Goal: Information Seeking & Learning: Learn about a topic

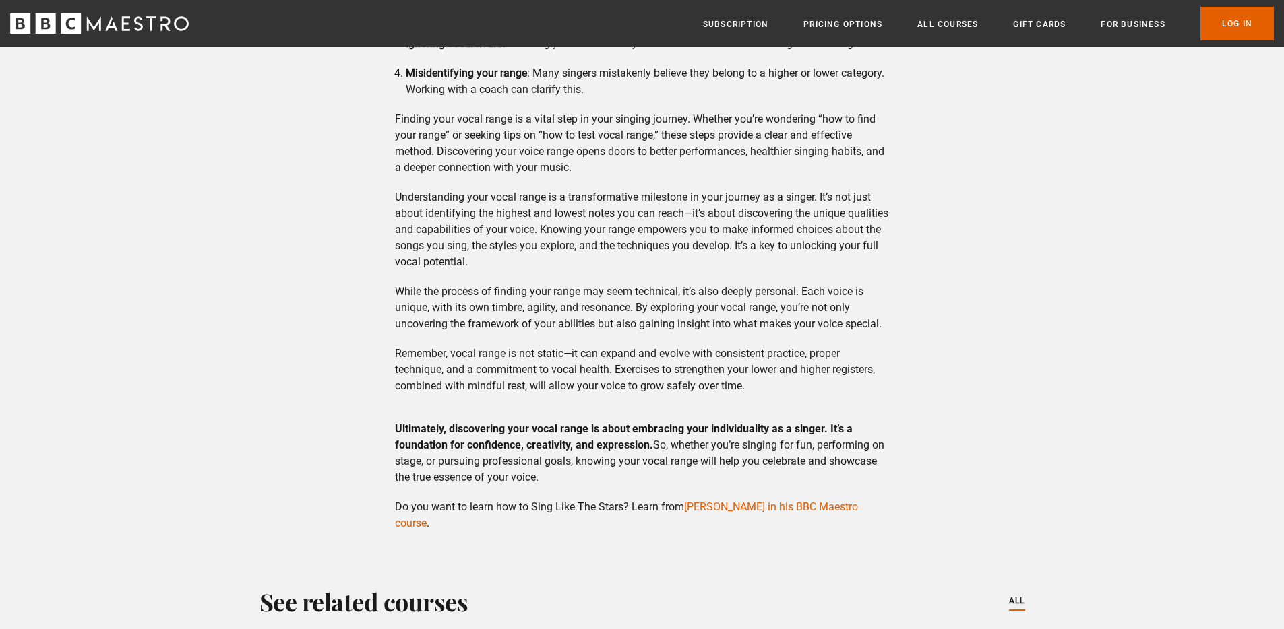
scroll to position [3411, 0]
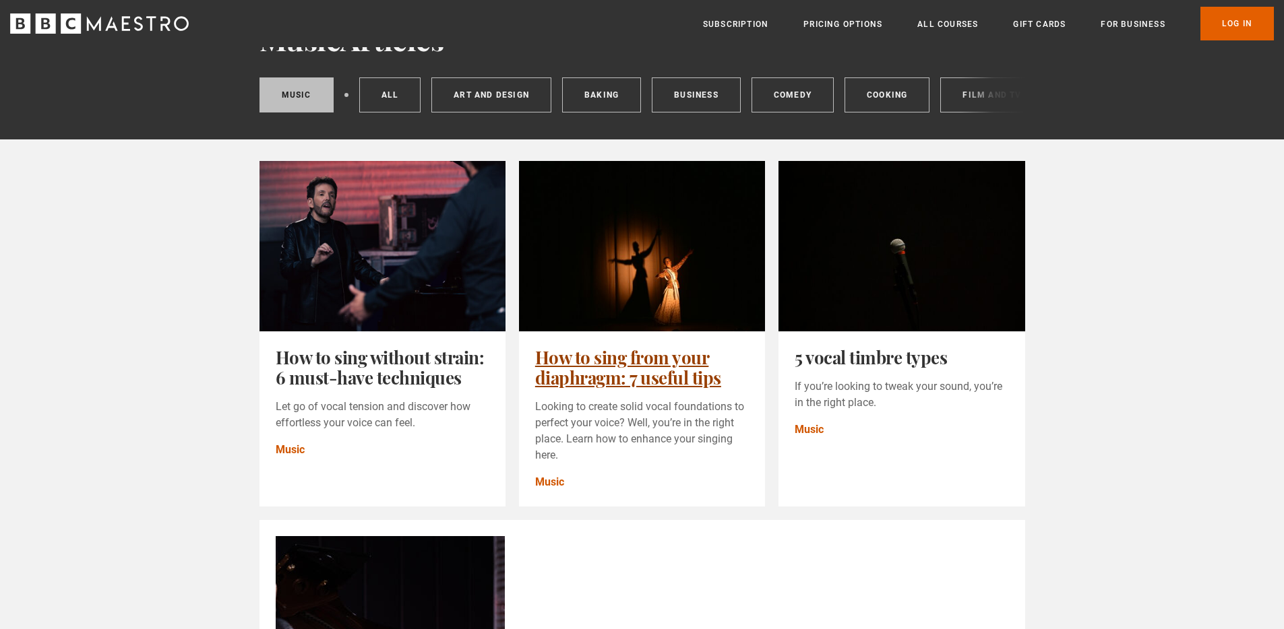
scroll to position [86, 0]
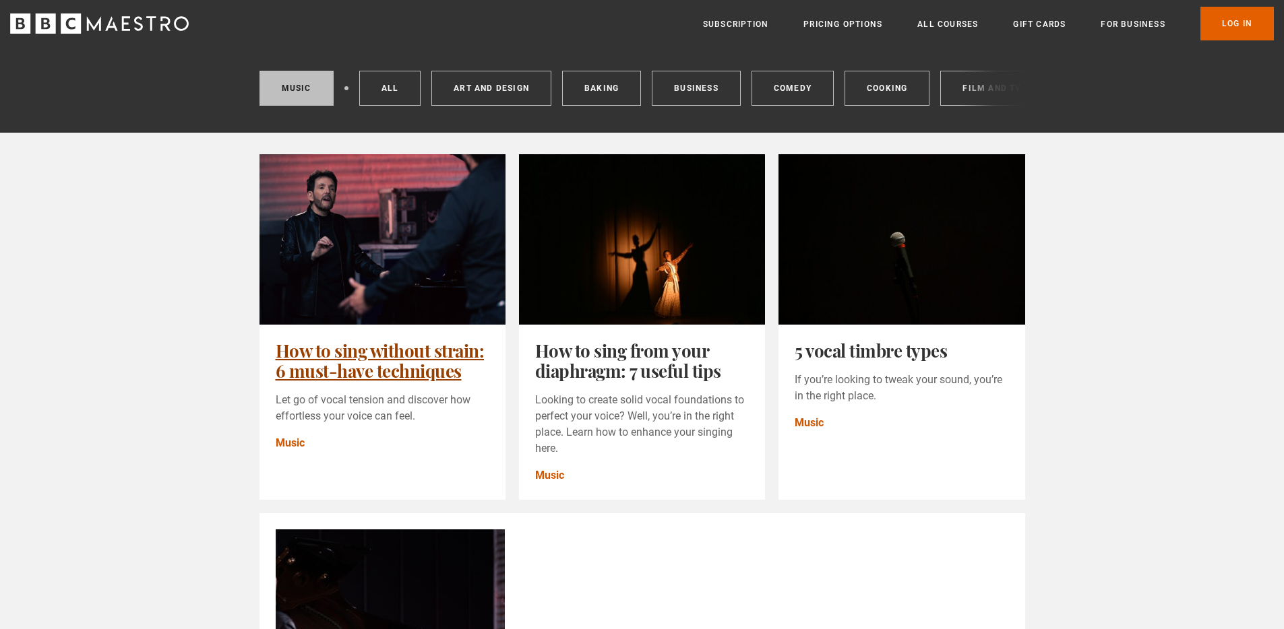
click at [447, 339] on link "How to sing without strain: 6 must-have techniques" at bounding box center [380, 361] width 209 height 44
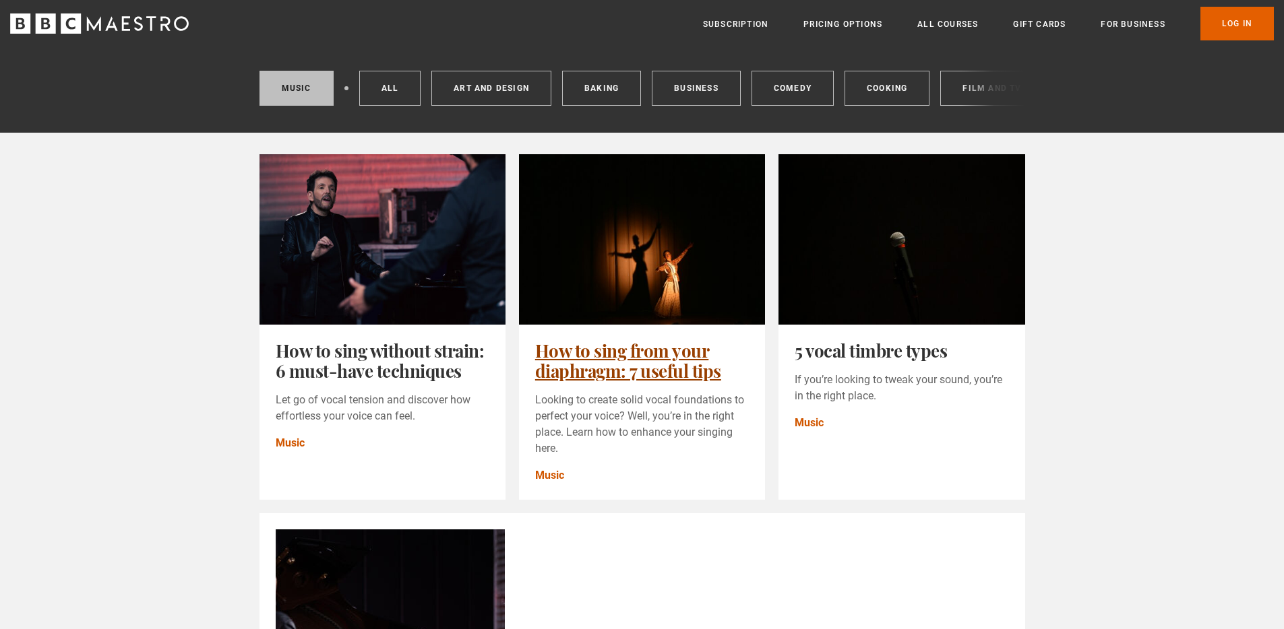
click at [641, 339] on link "How to sing from your diaphragm: 7 useful tips" at bounding box center [628, 361] width 186 height 44
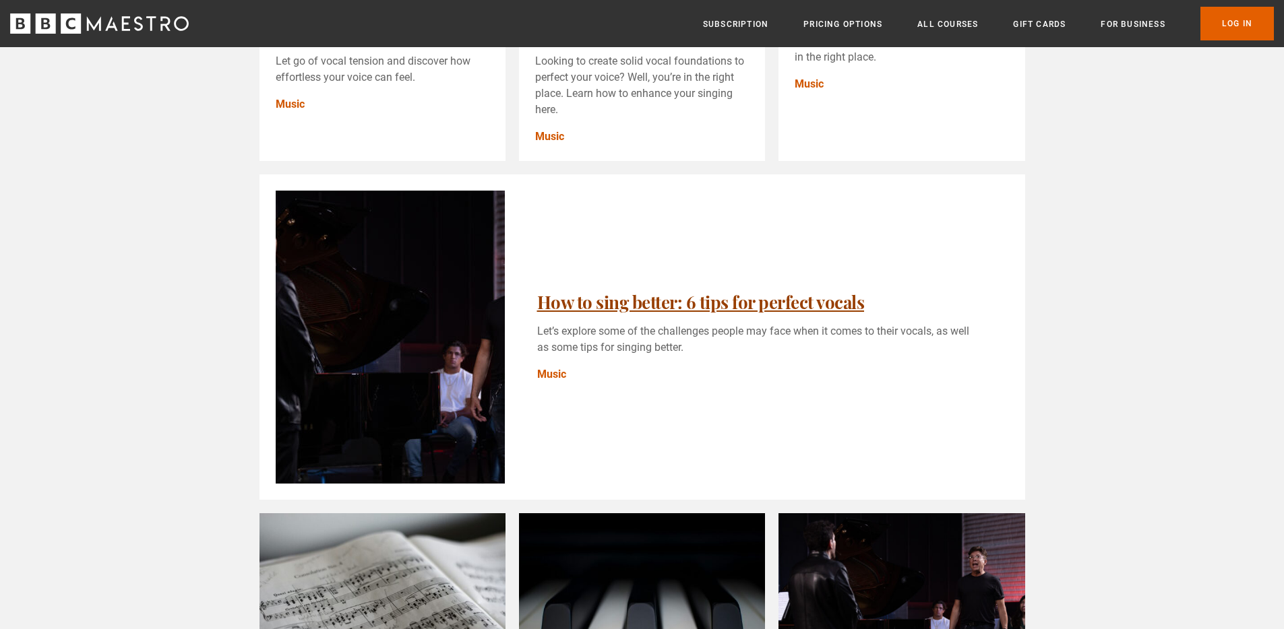
scroll to position [427, 0]
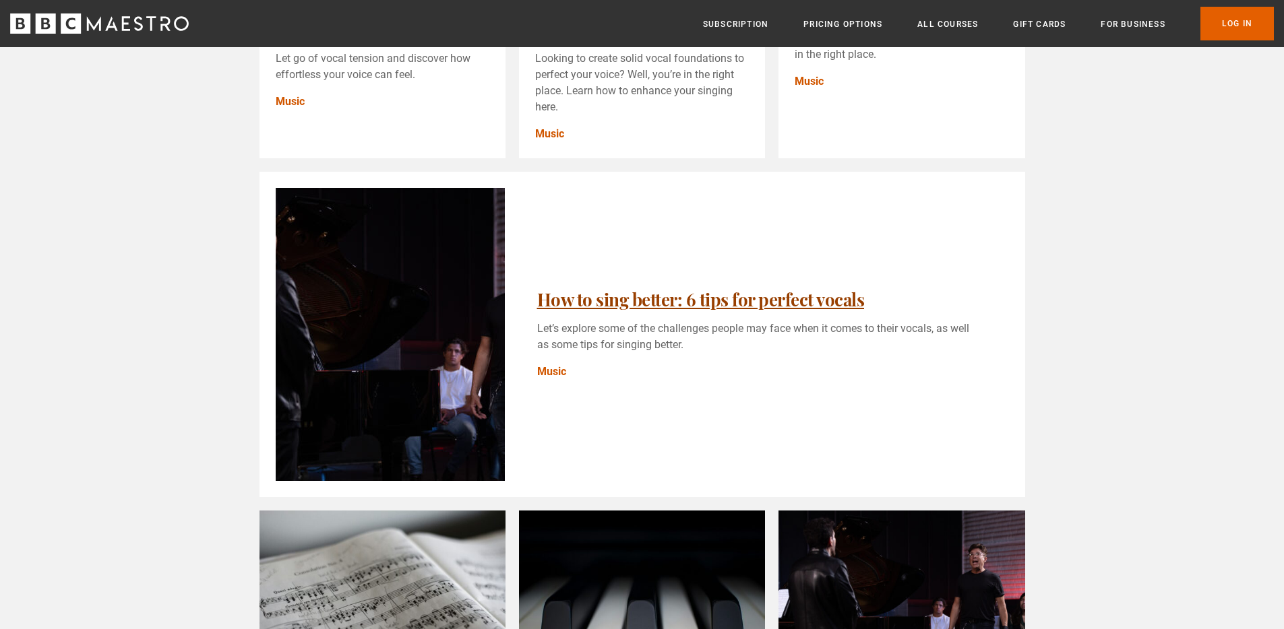
click at [537, 307] on link "How to sing better: 6 tips for perfect vocals" at bounding box center [701, 300] width 328 height 24
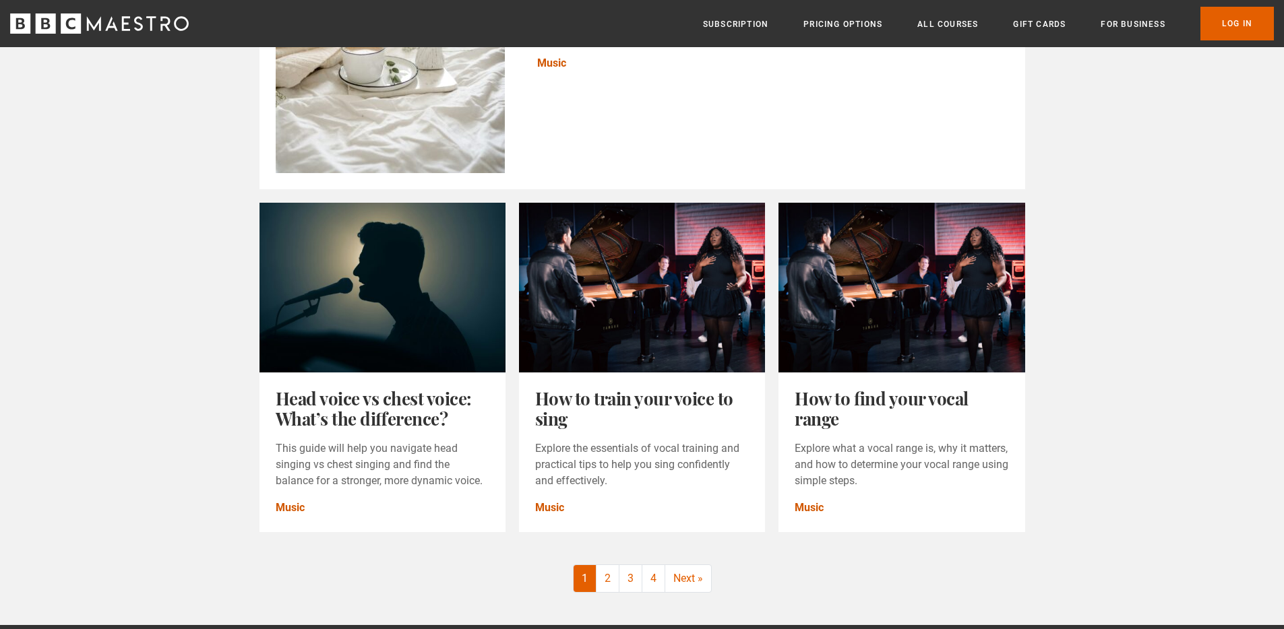
scroll to position [1409, 0]
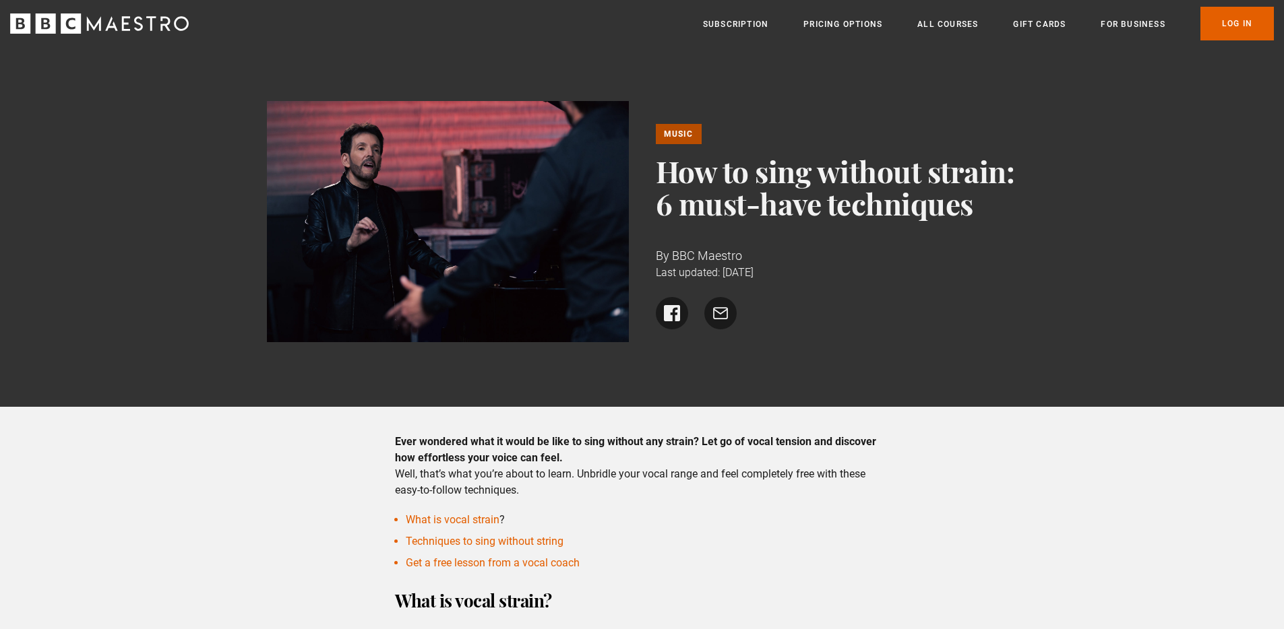
click at [505, 246] on img at bounding box center [448, 221] width 362 height 241
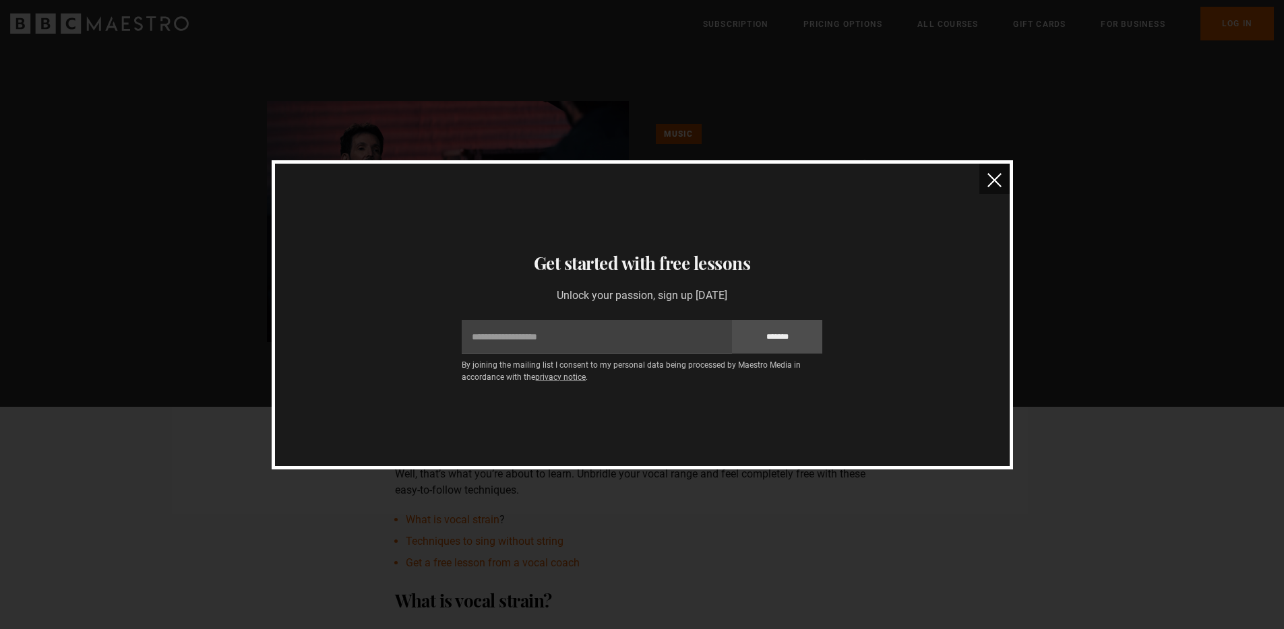
click at [990, 181] on img "close" at bounding box center [994, 180] width 14 height 14
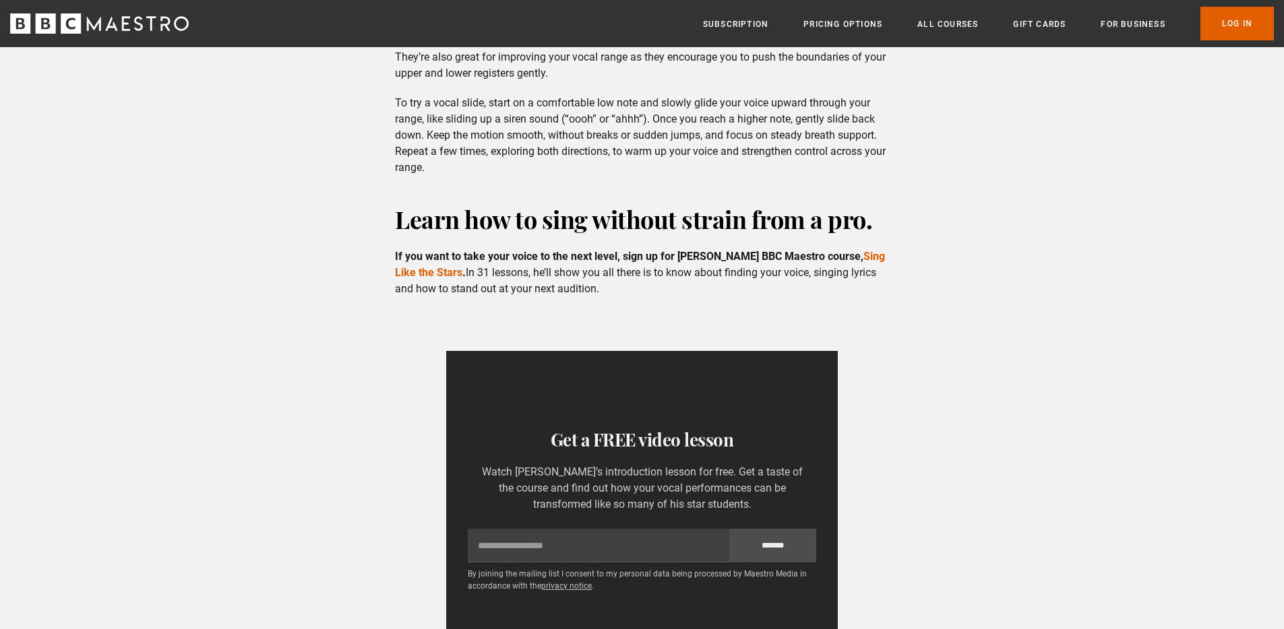
scroll to position [1704, 0]
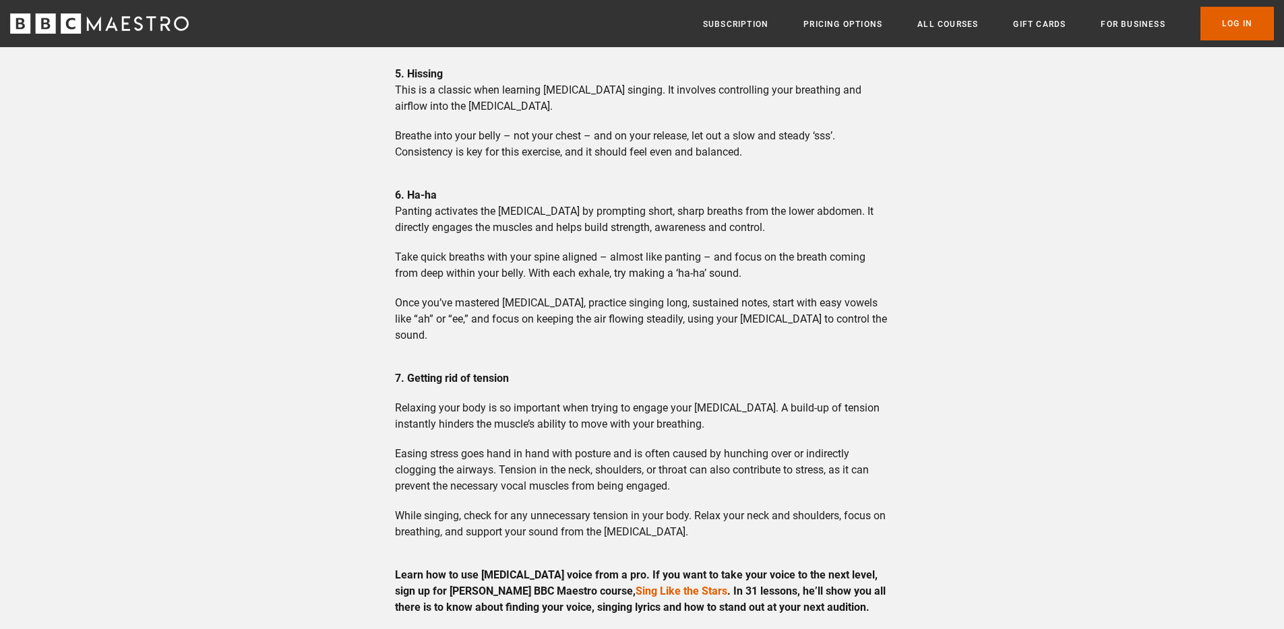
scroll to position [2417, 0]
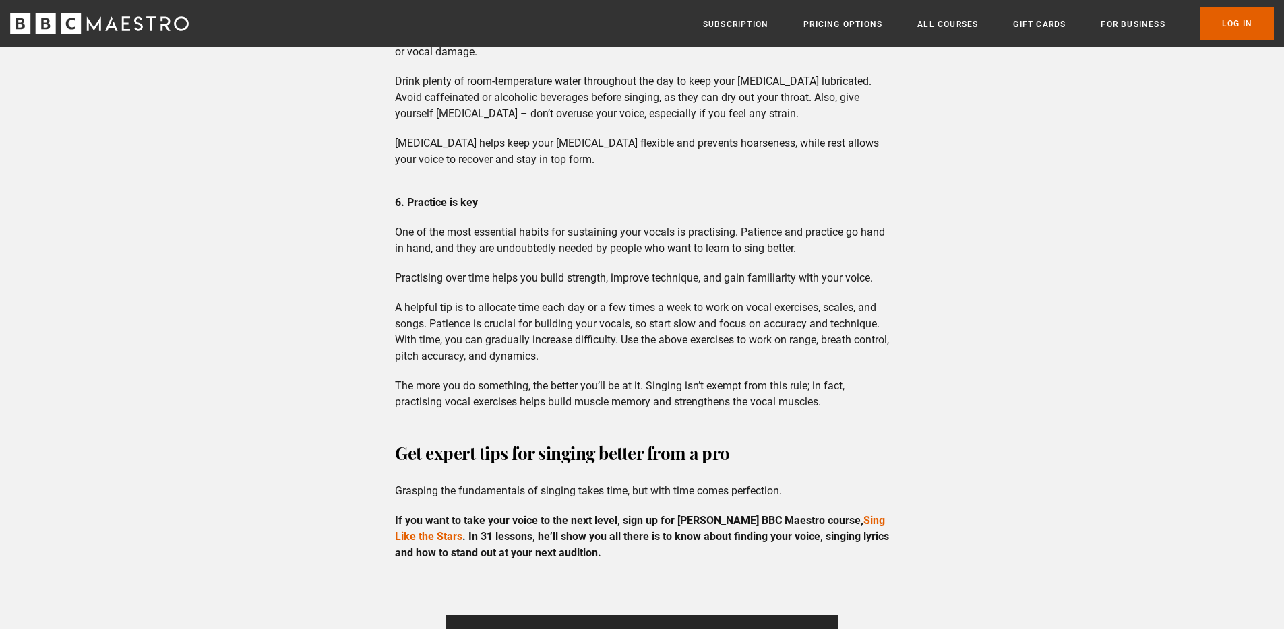
scroll to position [2291, 0]
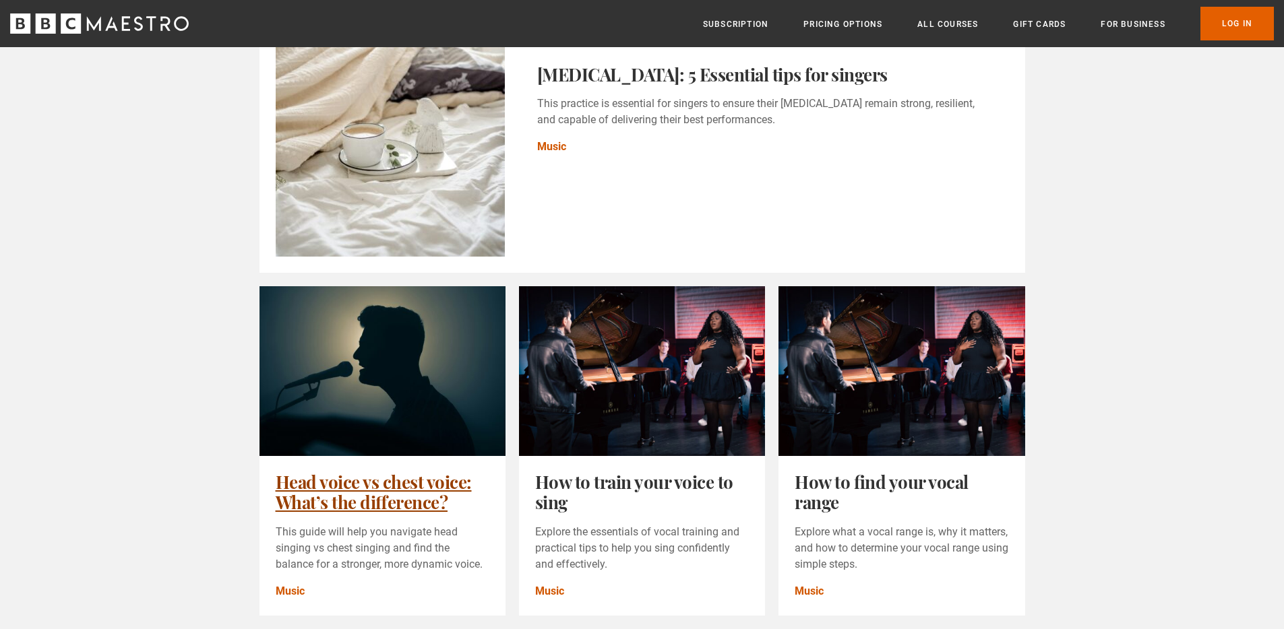
scroll to position [1322, 0]
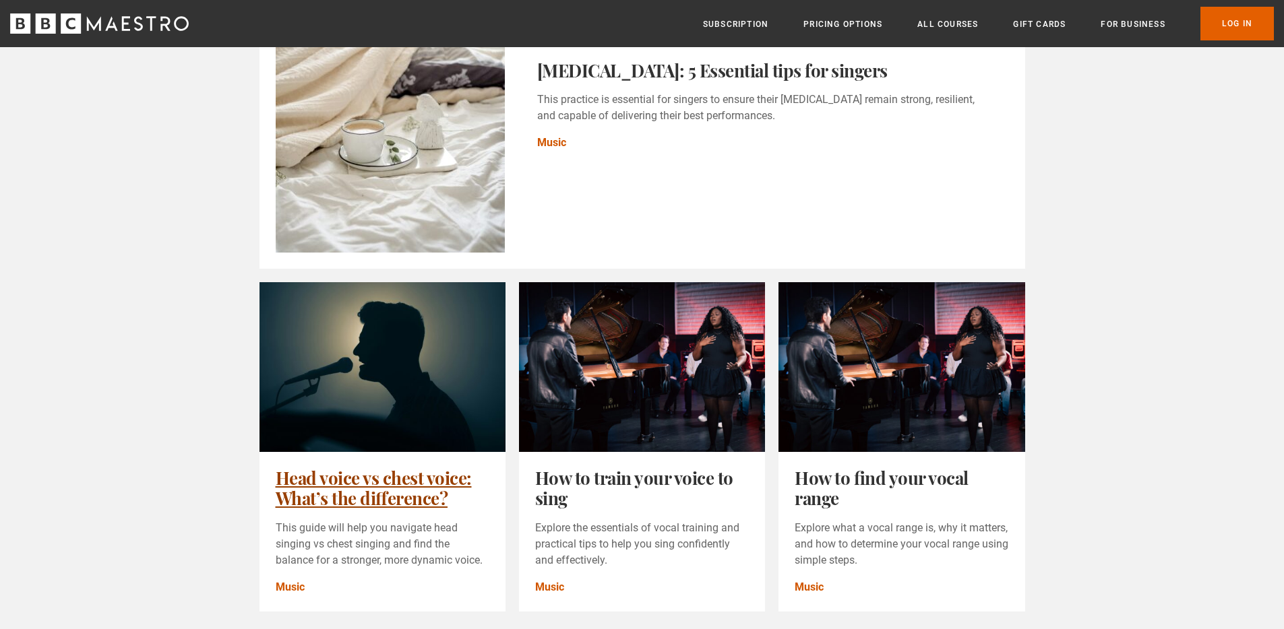
click at [427, 466] on link "Head voice vs chest voice: What’s the difference?" at bounding box center [374, 488] width 196 height 44
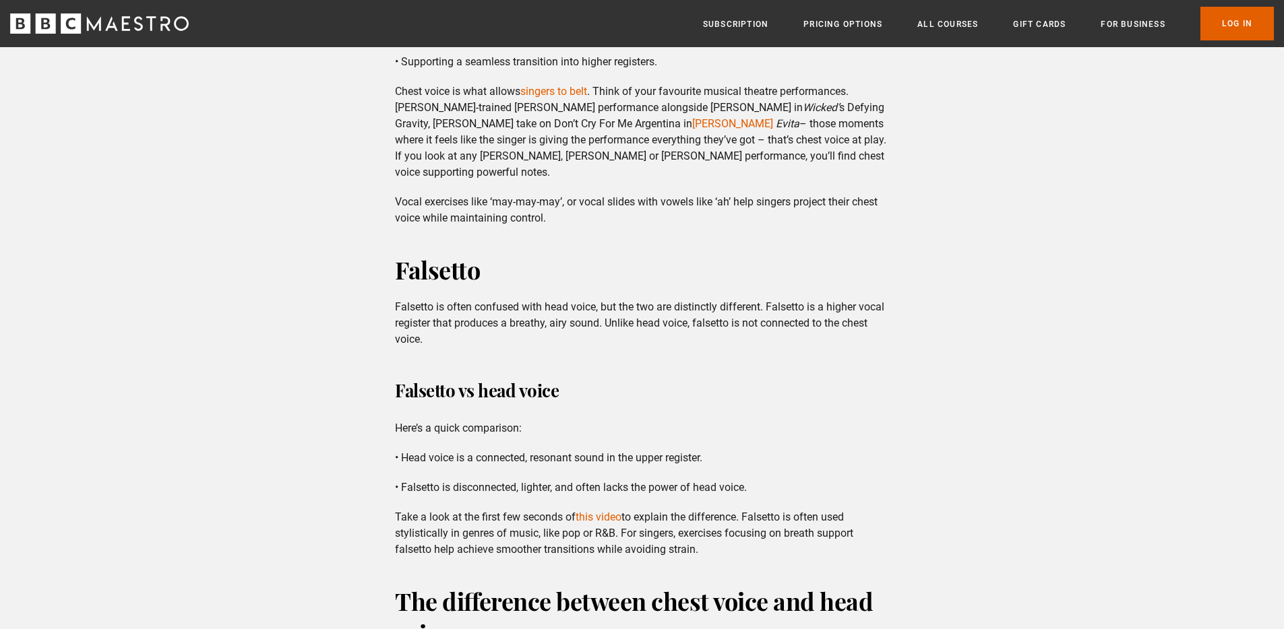
scroll to position [1256, 0]
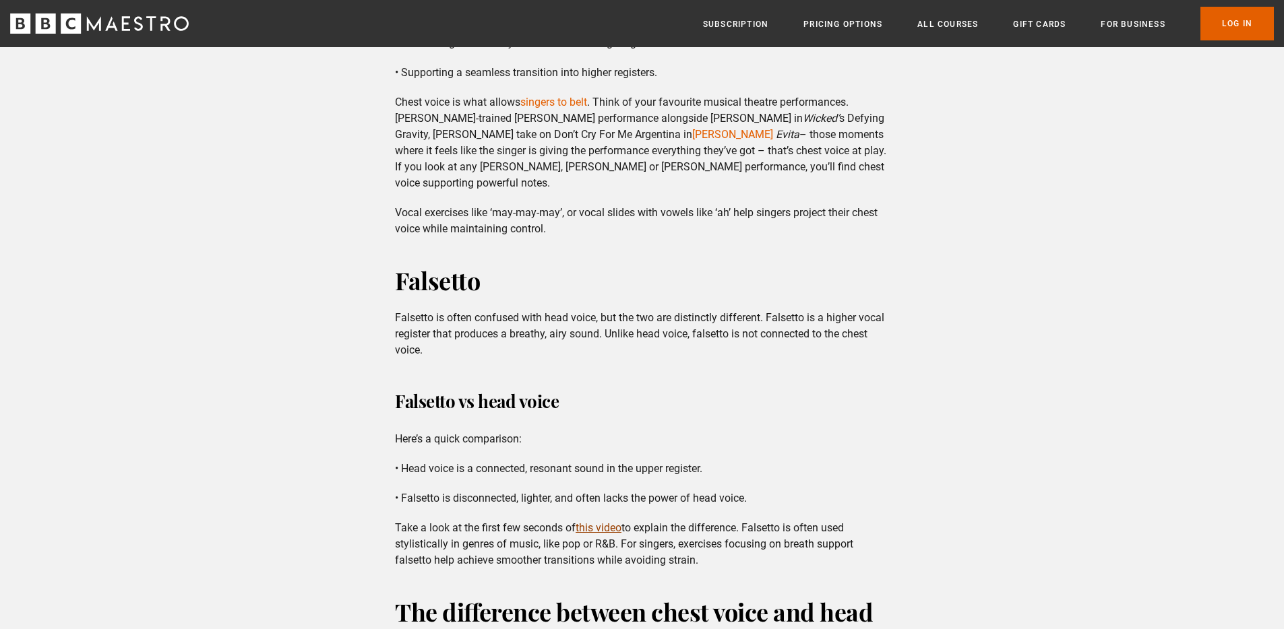
click at [604, 526] on link "this video" at bounding box center [599, 528] width 46 height 13
